Goal: Information Seeking & Learning: Find specific fact

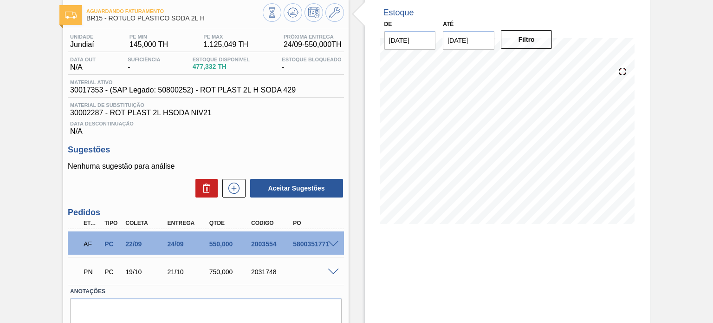
scroll to position [86, 0]
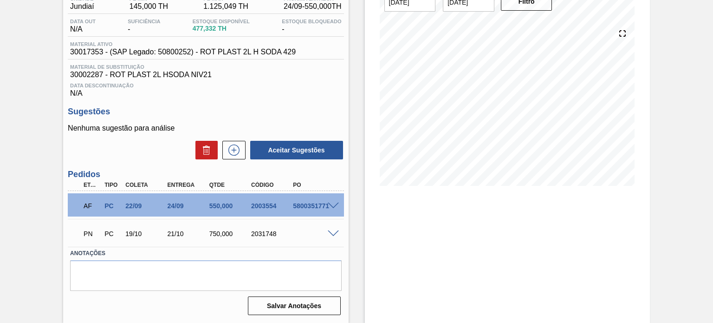
click at [279, 206] on div "2003554" at bounding box center [272, 205] width 46 height 7
click at [274, 206] on div "2003554" at bounding box center [272, 205] width 46 height 7
click at [272, 205] on div "2003554" at bounding box center [272, 205] width 46 height 7
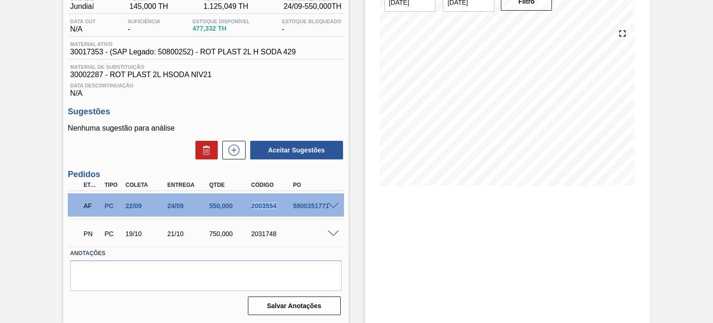
copy div "2003554"
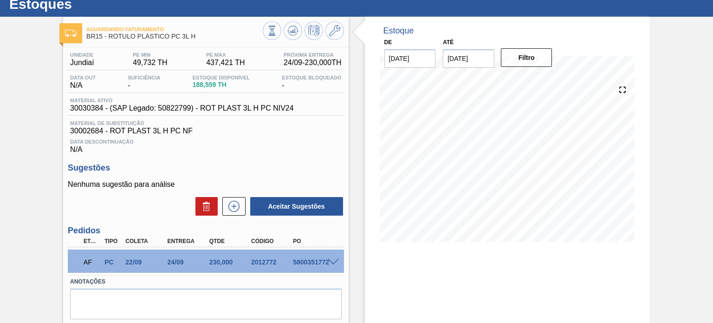
scroll to position [46, 0]
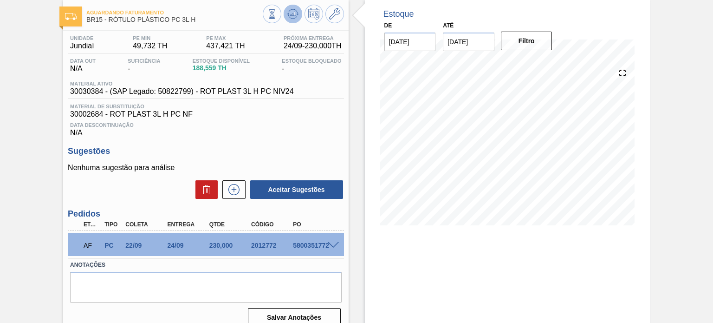
click at [299, 17] on button at bounding box center [293, 14] width 19 height 19
click at [267, 242] on div "2012772" at bounding box center [272, 244] width 46 height 7
copy div "2012772"
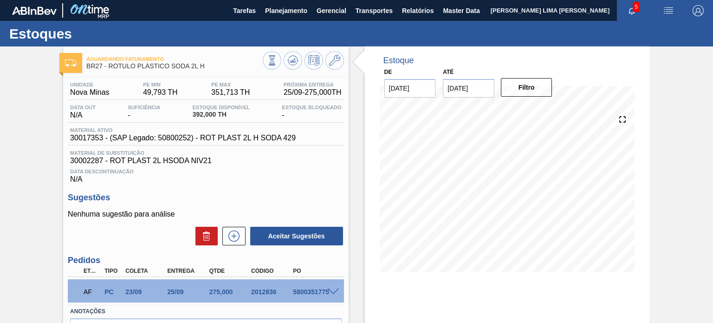
click at [259, 292] on div "2012836" at bounding box center [272, 291] width 46 height 7
drag, startPoint x: 259, startPoint y: 292, endPoint x: 265, endPoint y: 285, distance: 8.9
click at [259, 292] on div "2012836" at bounding box center [272, 291] width 46 height 7
copy div "2012836"
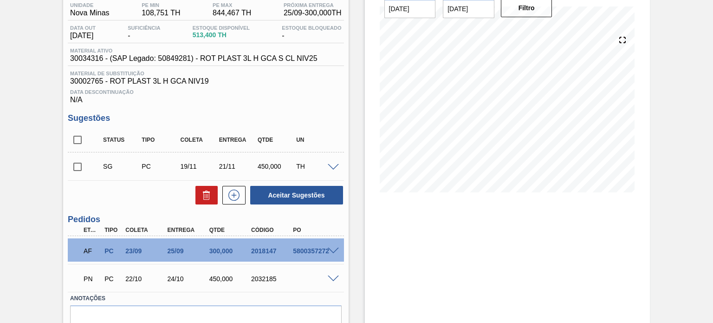
scroll to position [124, 0]
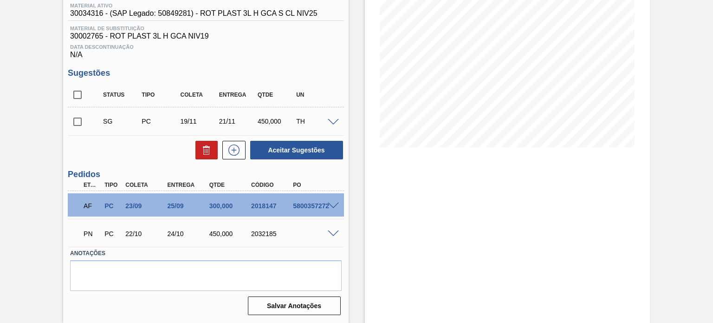
click at [266, 206] on div "2018147" at bounding box center [272, 205] width 46 height 7
copy div "2018147"
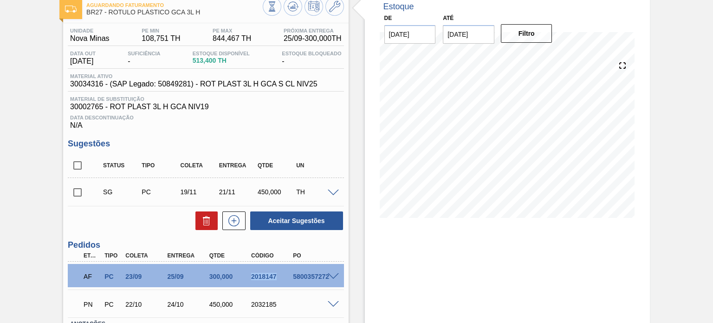
scroll to position [32, 0]
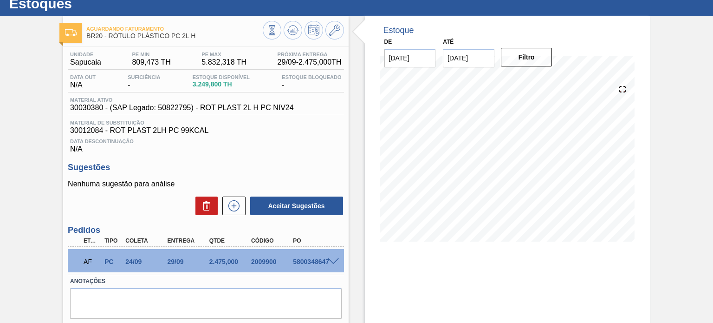
scroll to position [46, 0]
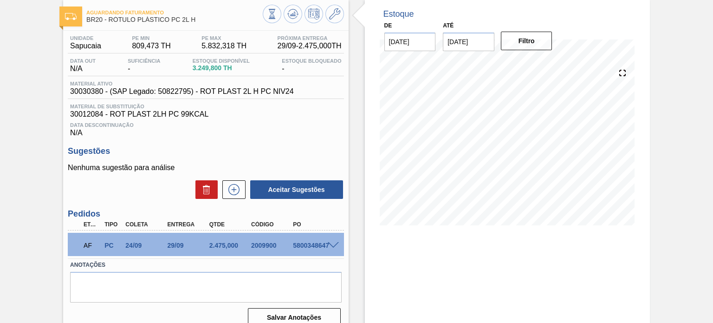
click at [266, 248] on div "2009900" at bounding box center [272, 244] width 46 height 7
copy div "2009900"
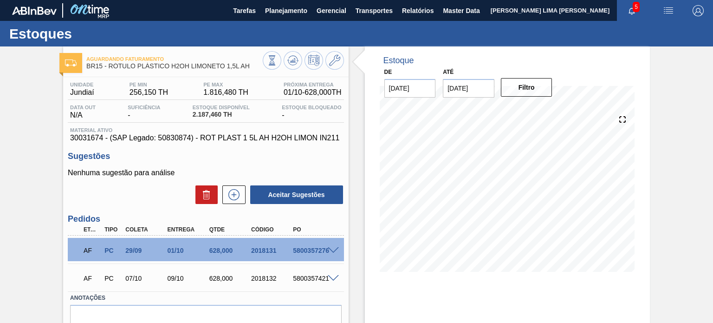
scroll to position [46, 0]
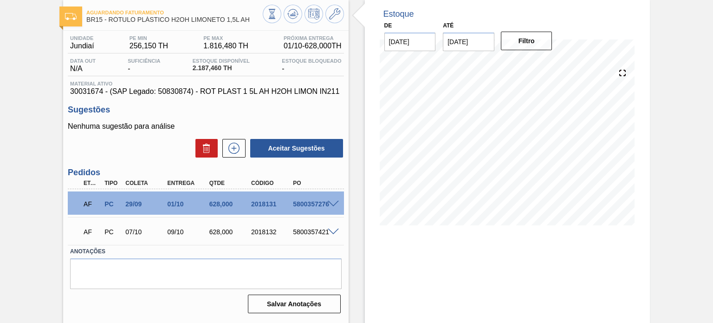
click at [267, 204] on div "2018131" at bounding box center [272, 203] width 46 height 7
copy div "2018131"
click at [269, 201] on div "2018131" at bounding box center [272, 203] width 46 height 7
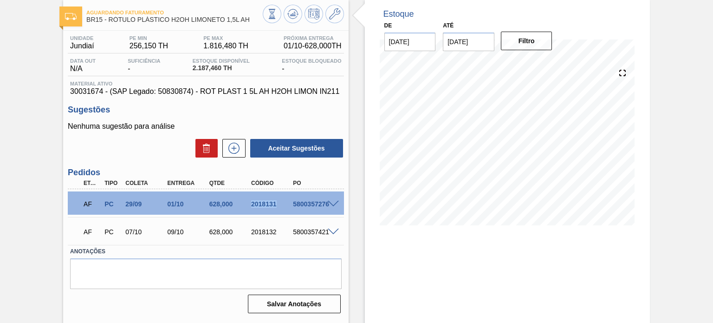
click at [269, 201] on div "2018131" at bounding box center [272, 203] width 46 height 7
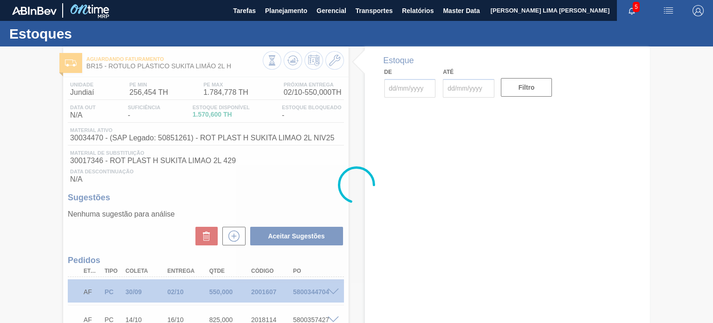
type input "[DATE]"
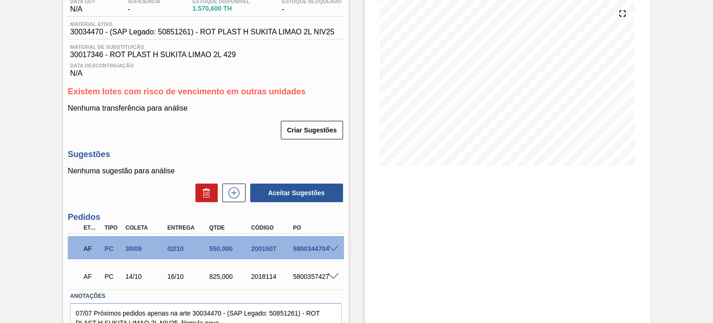
scroll to position [93, 0]
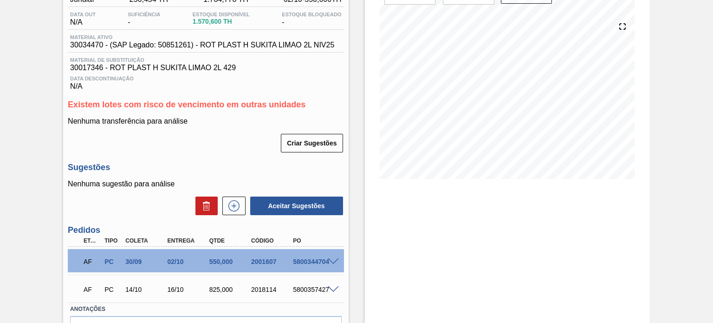
click at [263, 261] on div "2001607" at bounding box center [272, 261] width 46 height 7
copy div "2001607"
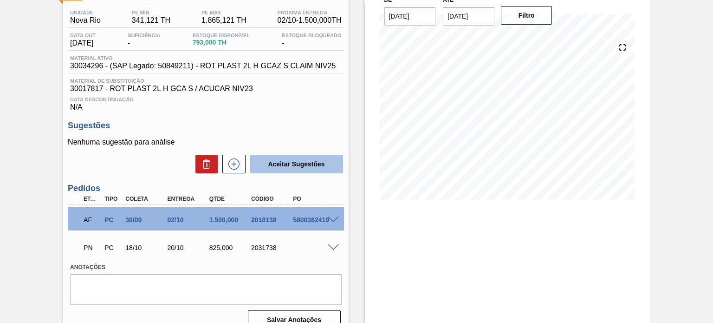
scroll to position [86, 0]
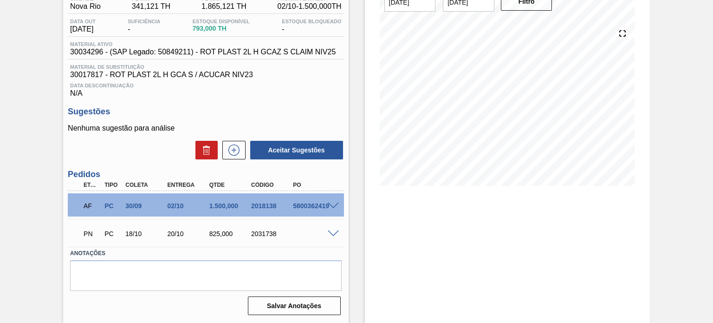
click at [330, 202] on span at bounding box center [333, 205] width 11 height 7
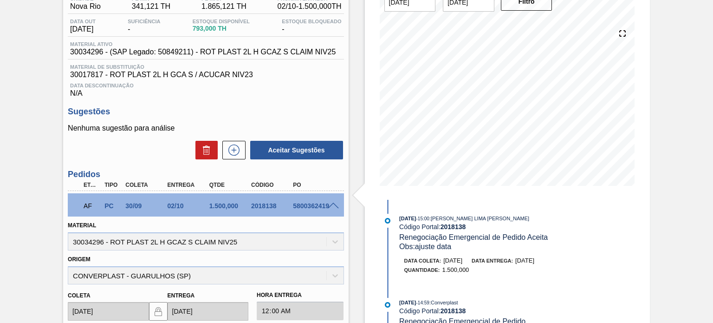
click at [332, 205] on span at bounding box center [333, 205] width 11 height 7
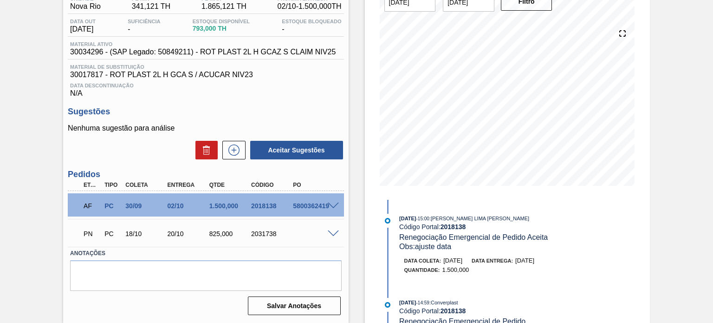
click at [267, 210] on div "AF PC 30/09 02/10 1.500,000 2018138 5800362419" at bounding box center [203, 204] width 251 height 19
click at [266, 208] on div "2018138" at bounding box center [272, 205] width 46 height 7
click at [266, 205] on div "2018138" at bounding box center [272, 205] width 46 height 7
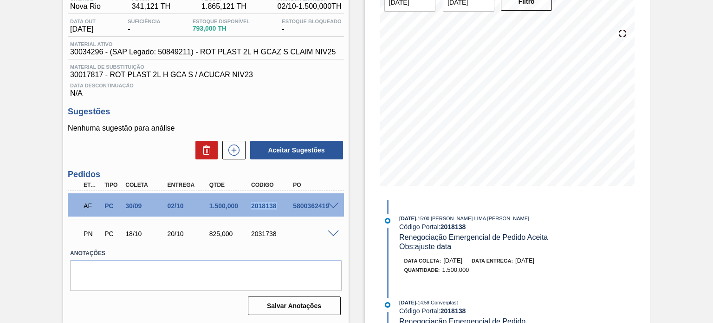
copy div "2018138"
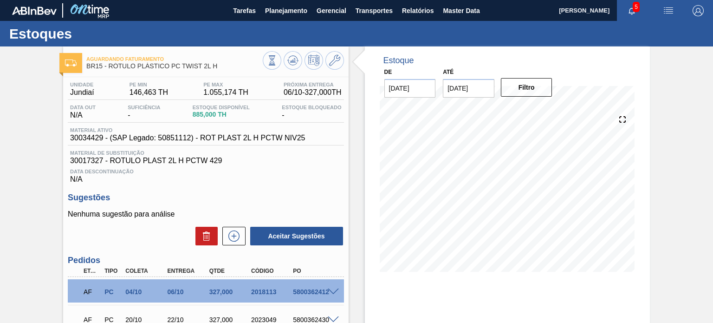
click at [264, 288] on div "2018113" at bounding box center [272, 291] width 46 height 7
copy div "2018113"
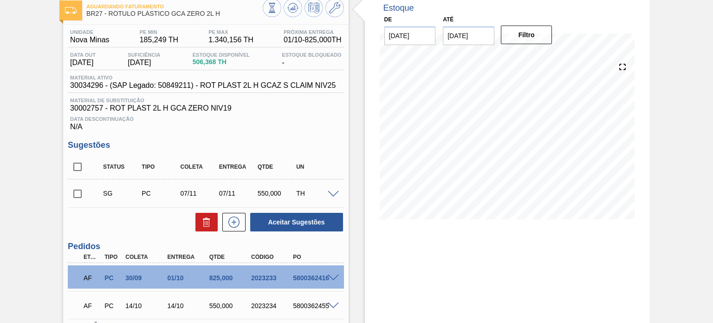
scroll to position [93, 0]
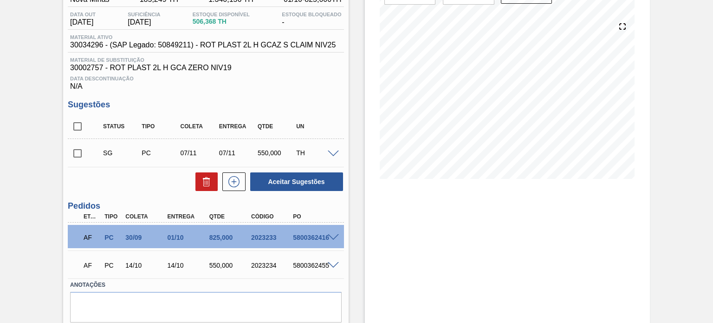
click at [259, 236] on div "2023233" at bounding box center [272, 237] width 46 height 7
copy div "2023233"
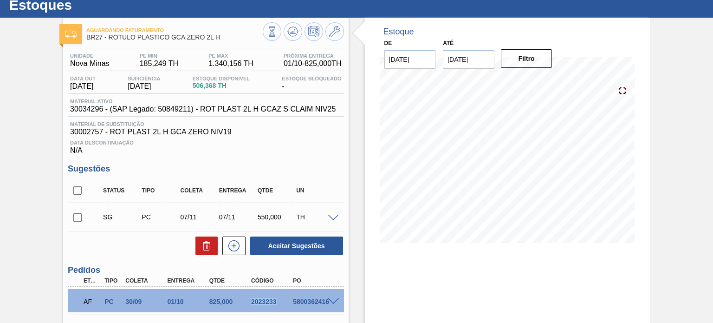
scroll to position [0, 0]
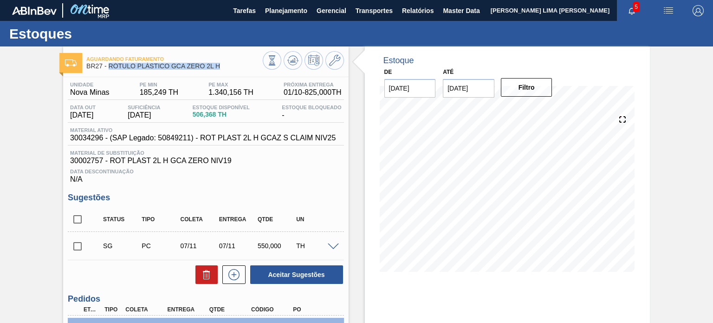
drag, startPoint x: 231, startPoint y: 65, endPoint x: 110, endPoint y: 66, distance: 121.2
click at [110, 66] on span "BR27 - RÓTULO PLÁSTICO GCA ZERO 2L H" at bounding box center [174, 66] width 176 height 7
copy span "RÓTULO PLÁSTICO GCA ZERO 2L H"
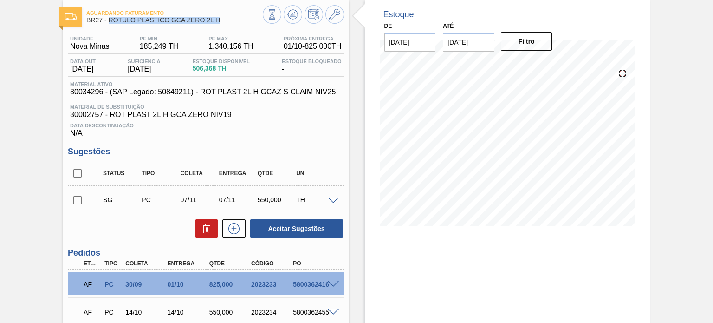
scroll to position [93, 0]
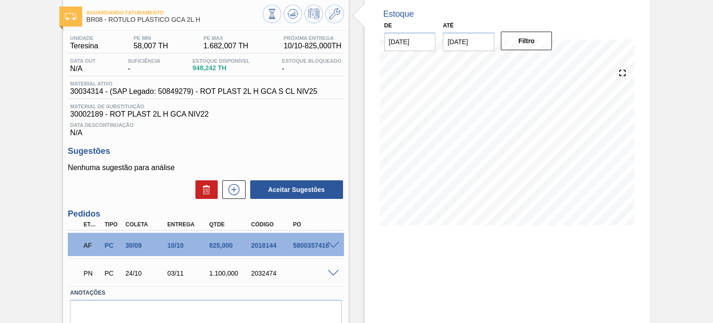
scroll to position [86, 0]
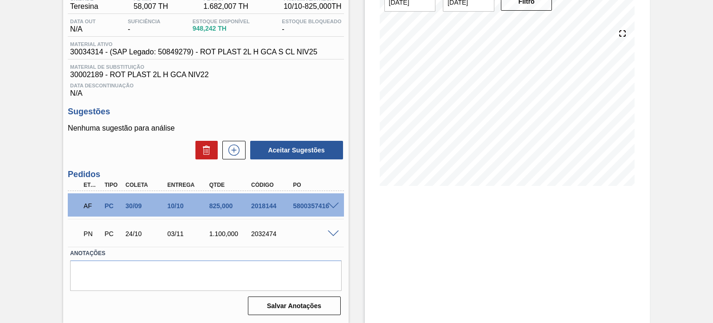
click at [270, 206] on div "2018144" at bounding box center [272, 205] width 46 height 7
copy div "2018144"
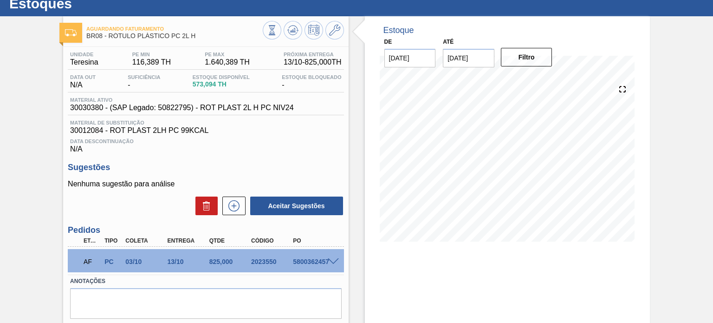
scroll to position [46, 0]
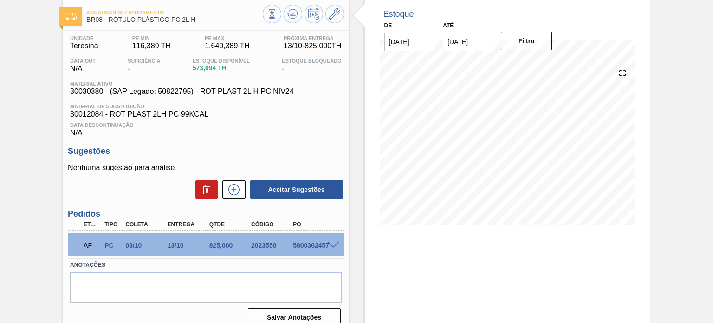
click at [267, 247] on div "2023550" at bounding box center [272, 244] width 46 height 7
copy div "2023550"
